Goal: Task Accomplishment & Management: Complete application form

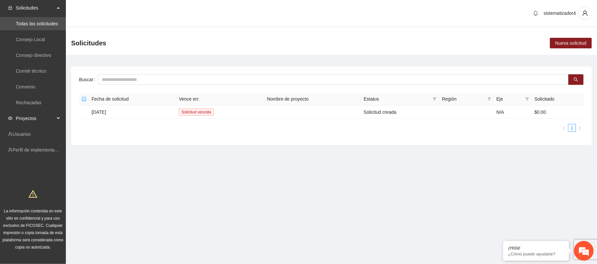
click at [47, 118] on span "Proyectos" at bounding box center [35, 118] width 39 height 13
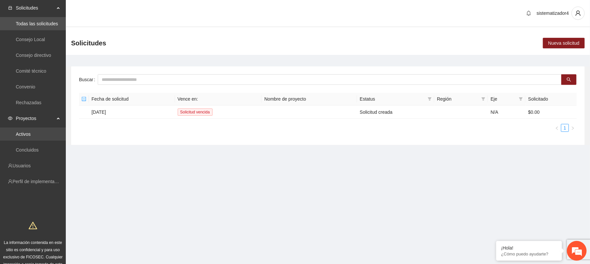
click at [27, 135] on link "Activos" at bounding box center [23, 134] width 15 height 5
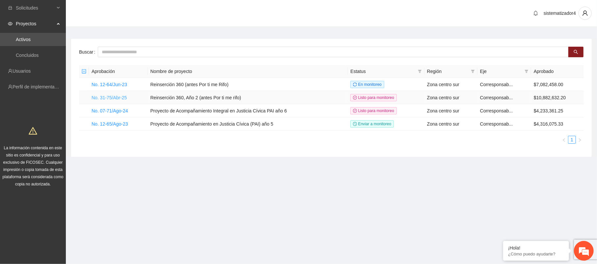
click at [124, 97] on link "No. 31-75/Abr-25" at bounding box center [109, 97] width 35 height 5
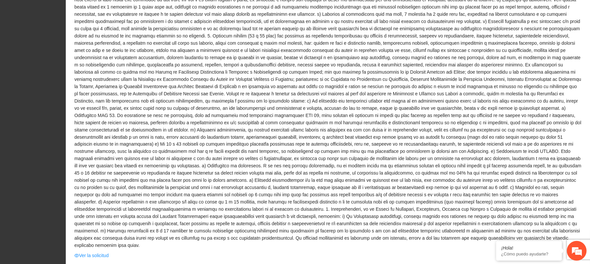
scroll to position [615, 0]
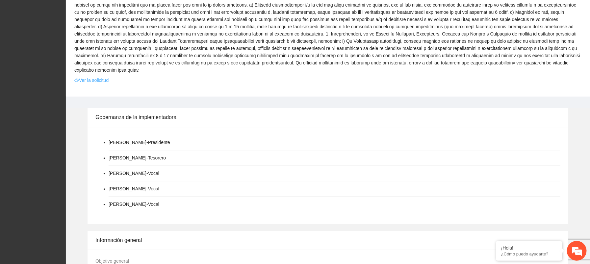
click at [94, 77] on link "Ver la solicitud" at bounding box center [91, 80] width 34 height 7
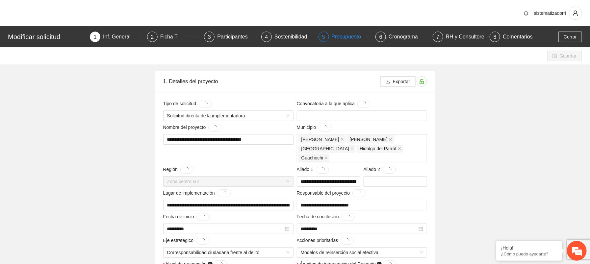
click at [359, 34] on div "Presupuesto" at bounding box center [349, 37] width 35 height 11
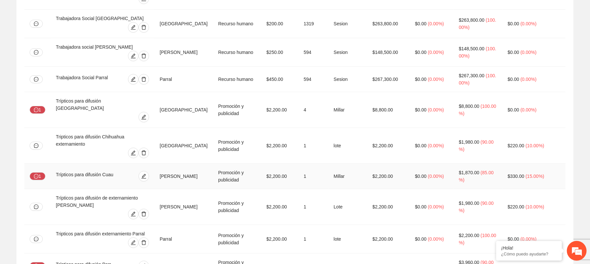
scroll to position [3336, 0]
